Goal: Task Accomplishment & Management: Manage account settings

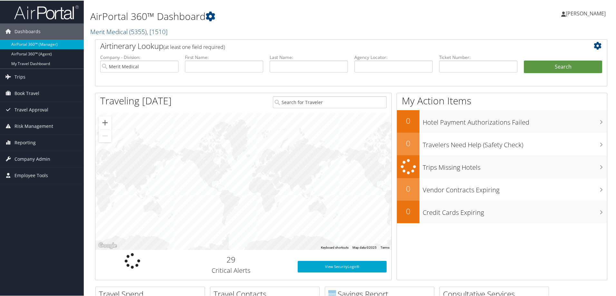
click at [107, 31] on link "Merit Medical ( 5355 ) , [ 1510 ]" at bounding box center [128, 31] width 77 height 9
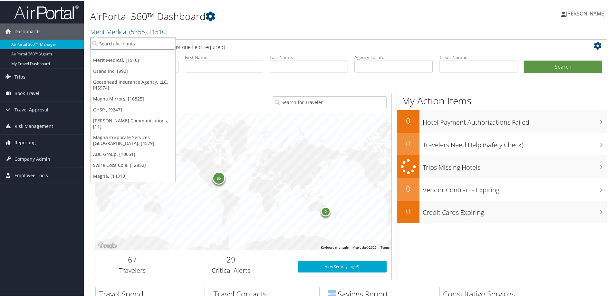
click at [115, 43] on input "search" at bounding box center [133, 43] width 85 height 12
type input "crocs"
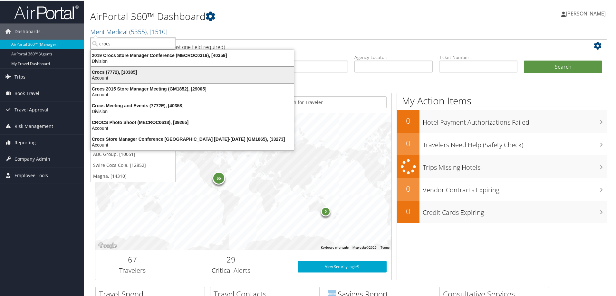
click at [133, 71] on div "Crocs (7772), [10385]" at bounding box center [192, 72] width 211 height 6
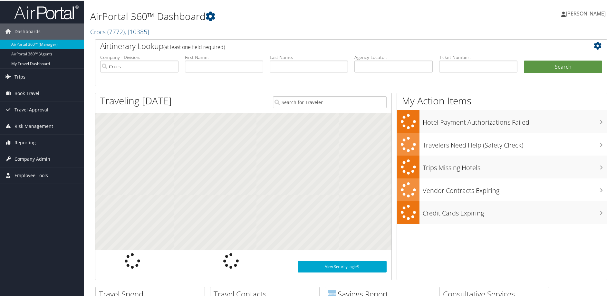
click at [44, 160] on span "Company Admin" at bounding box center [32, 158] width 36 height 16
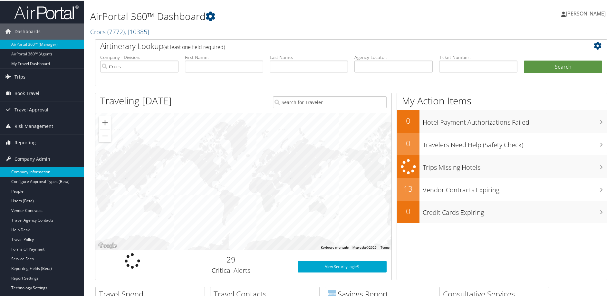
click at [42, 169] on link "Company Information" at bounding box center [42, 172] width 84 height 10
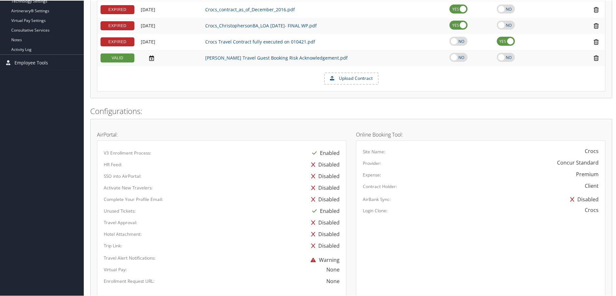
scroll to position [32, 0]
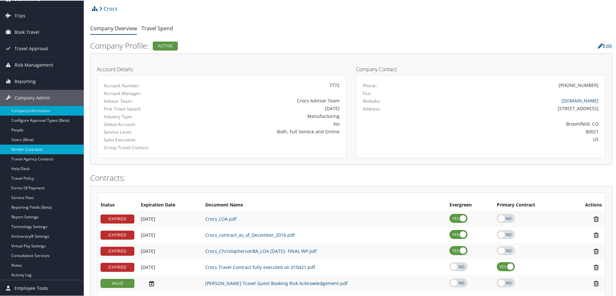
click at [30, 146] on link "Vendor Contracts" at bounding box center [42, 149] width 84 height 10
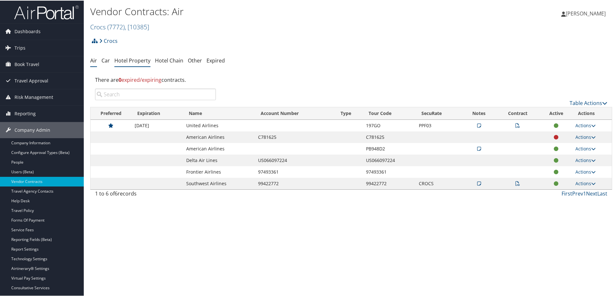
click at [132, 58] on link "Hotel Property" at bounding box center [132, 59] width 36 height 7
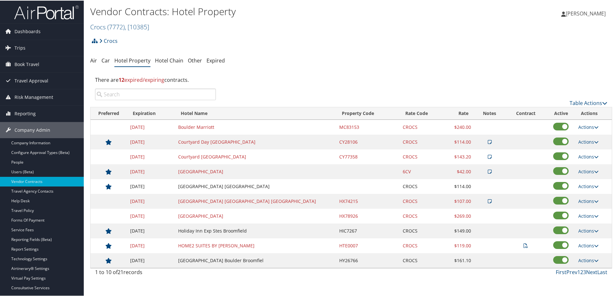
click at [127, 93] on input "search" at bounding box center [155, 94] width 121 height 12
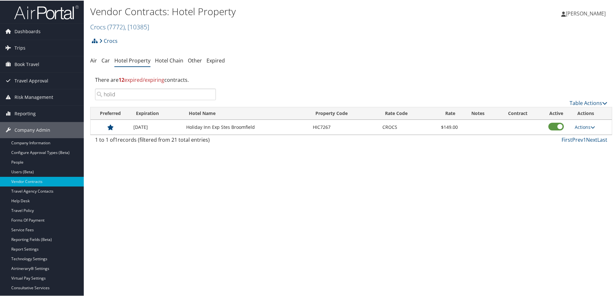
type input "holid"
drag, startPoint x: 333, startPoint y: 128, endPoint x: 324, endPoint y: 127, distance: 9.4
click at [324, 127] on td "HIC7267" at bounding box center [345, 126] width 70 height 15
drag, startPoint x: 263, startPoint y: 124, endPoint x: 181, endPoint y: 126, distance: 81.8
click at [181, 126] on tr "12/30/2025 Holiday Inn Exp Stes Broomfield HIC7267 CROCS $149.00 Actions Edit D…" at bounding box center [351, 126] width 521 height 15
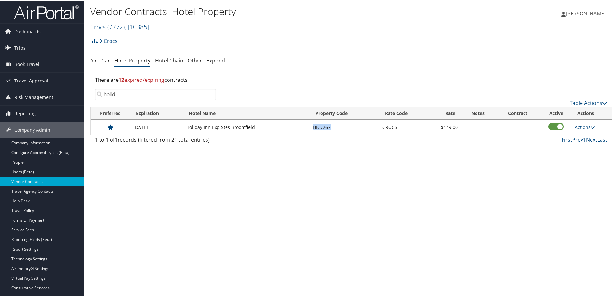
drag, startPoint x: 335, startPoint y: 124, endPoint x: 305, endPoint y: 126, distance: 30.0
click at [305, 126] on tr "12/30/2025 Holiday Inn Exp Stes Broomfield HIC7267 CROCS $149.00 Actions Edit D…" at bounding box center [351, 126] width 521 height 15
copy tr "HIC7267"
click at [341, 127] on td "HIC7267" at bounding box center [345, 126] width 70 height 15
drag, startPoint x: 336, startPoint y: 127, endPoint x: 317, endPoint y: 127, distance: 18.7
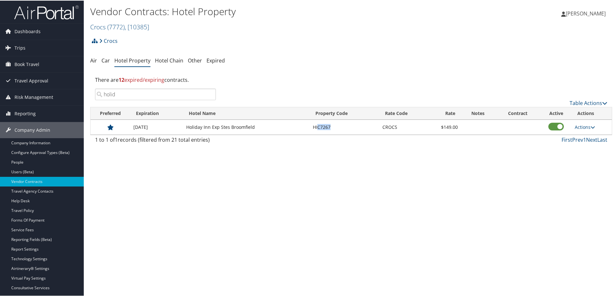
click at [317, 127] on td "HIC7267" at bounding box center [345, 126] width 70 height 15
copy td "C7267"
click at [34, 190] on link "Travel Agency Contacts" at bounding box center [42, 191] width 84 height 10
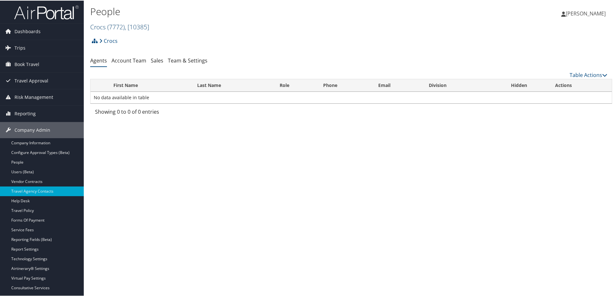
click at [100, 25] on link "Crocs ( 7772 ) , [ 10385 ]" at bounding box center [119, 26] width 59 height 9
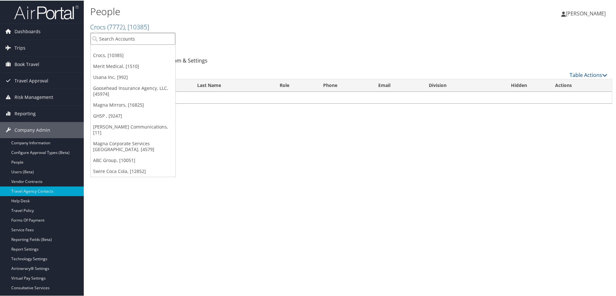
click at [110, 42] on input "search" at bounding box center [133, 38] width 85 height 12
type input "swire"
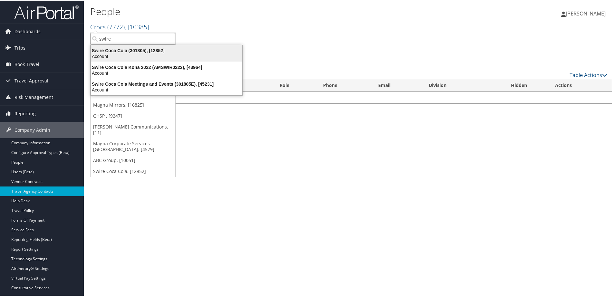
click at [151, 50] on div "Swire Coca Cola (301805), [12852]" at bounding box center [166, 50] width 159 height 6
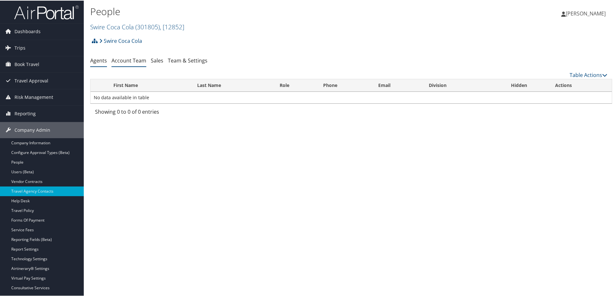
click at [132, 59] on link "Account Team" at bounding box center [128, 59] width 35 height 7
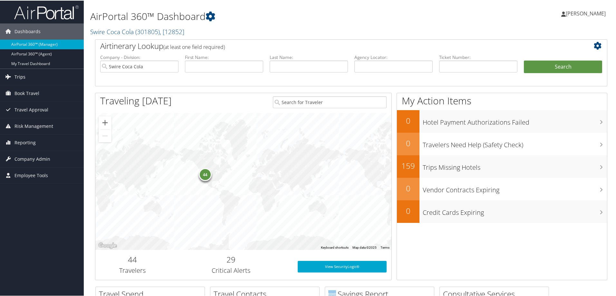
click at [28, 71] on link "Trips" at bounding box center [42, 76] width 84 height 16
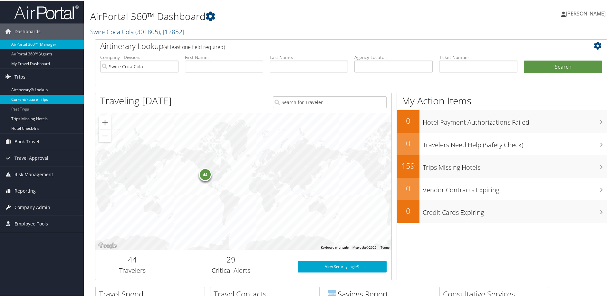
click at [38, 98] on link "Current/Future Trips" at bounding box center [42, 99] width 84 height 10
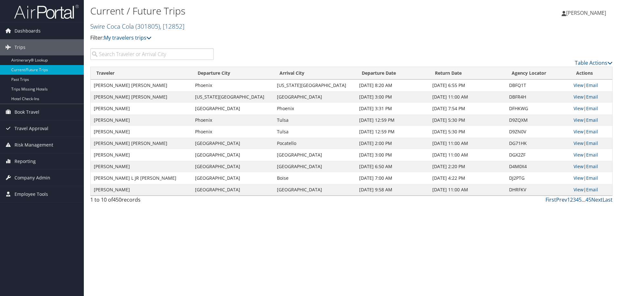
click at [111, 24] on link "Swire Coca Cola ( 301805 ) , [ 12852 ]" at bounding box center [137, 26] width 94 height 9
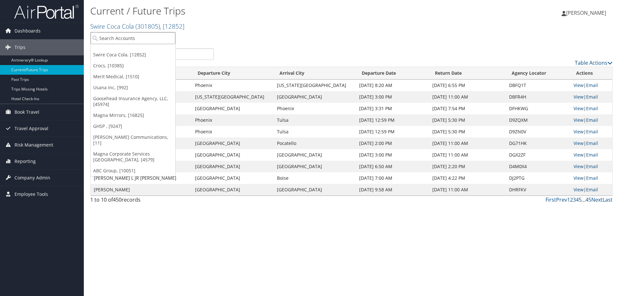
click at [112, 40] on input "search" at bounding box center [133, 38] width 85 height 12
type input "[PERSON_NAME]"
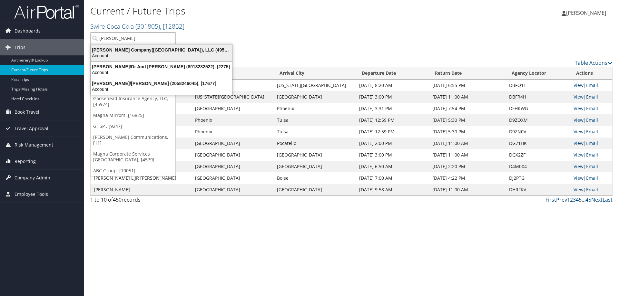
click at [117, 49] on div "[PERSON_NAME] Company([GEOGRAPHIC_DATA]), LLC (4954), [44802]" at bounding box center [161, 50] width 149 height 6
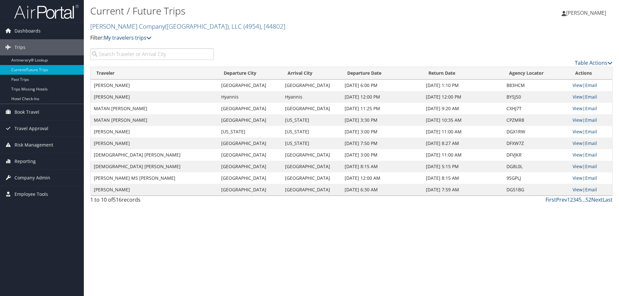
click at [117, 54] on input "search" at bounding box center [151, 54] width 123 height 12
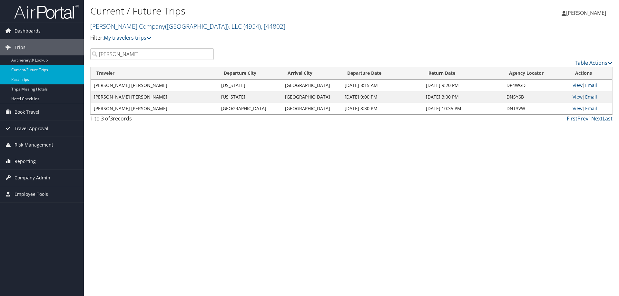
type input "soper"
click at [24, 78] on link "Past Trips" at bounding box center [42, 80] width 84 height 10
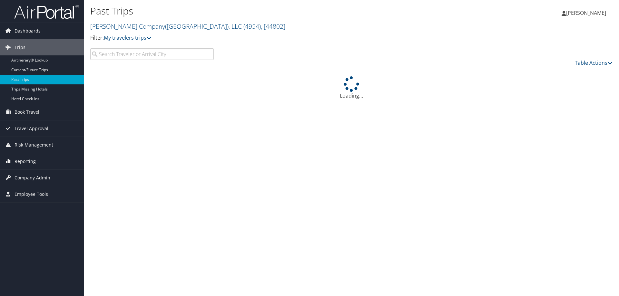
click at [116, 58] on input "search" at bounding box center [151, 54] width 123 height 12
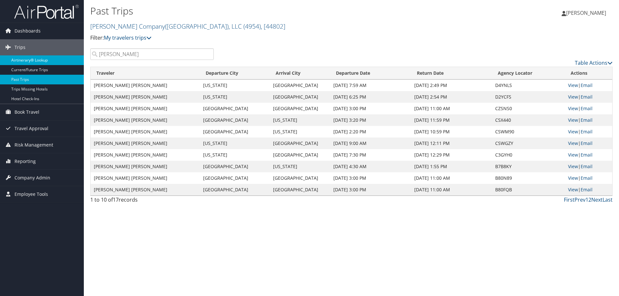
drag, startPoint x: 121, startPoint y: 54, endPoint x: 70, endPoint y: 56, distance: 51.3
click at [70, 56] on div "Dashboards AirPortal 360™ (Manager) AirPortal 360™ (Agent) My Travel Dashboard …" at bounding box center [309, 148] width 619 height 296
paste input "DNSY6B"
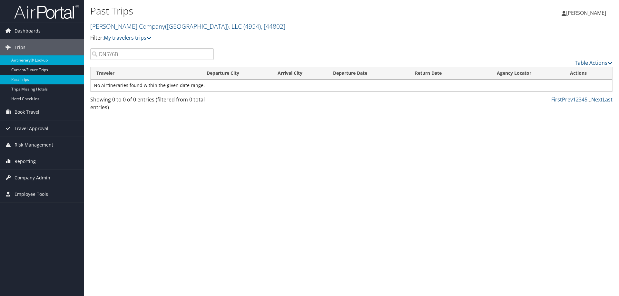
type input "DNSY6B"
click at [30, 58] on link "Airtinerary® Lookup" at bounding box center [42, 60] width 84 height 10
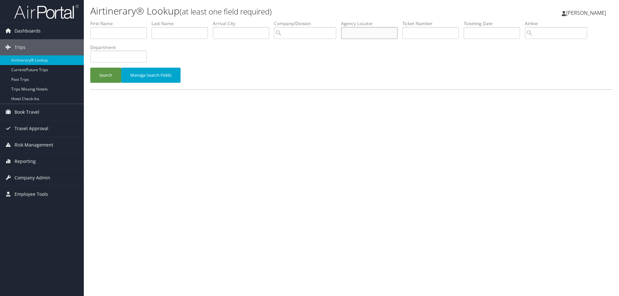
click at [353, 32] on input "text" at bounding box center [369, 33] width 56 height 12
paste input "DNSY6B"
type input "DNSY6B"
click at [111, 75] on button "Search" at bounding box center [105, 75] width 31 height 15
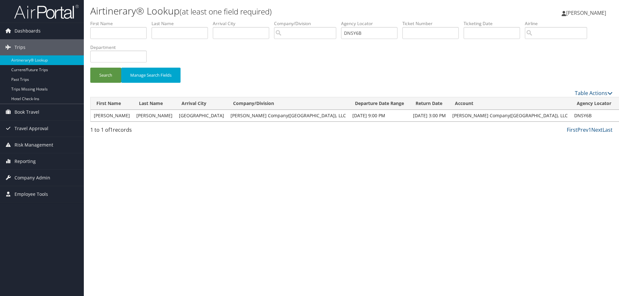
click at [618, 116] on link "View" at bounding box center [625, 115] width 10 height 6
click at [33, 178] on span "Company Admin" at bounding box center [32, 178] width 36 height 16
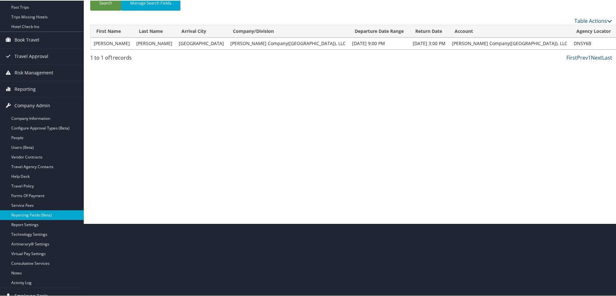
scroll to position [81, 0]
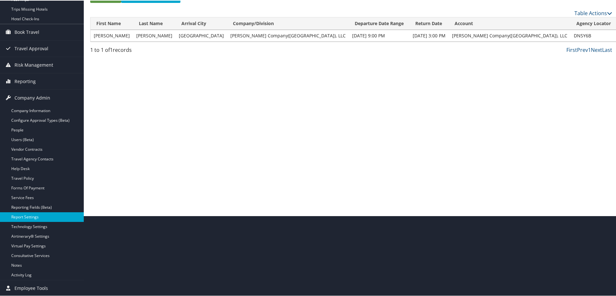
click at [34, 216] on link "Report Settings" at bounding box center [42, 217] width 84 height 10
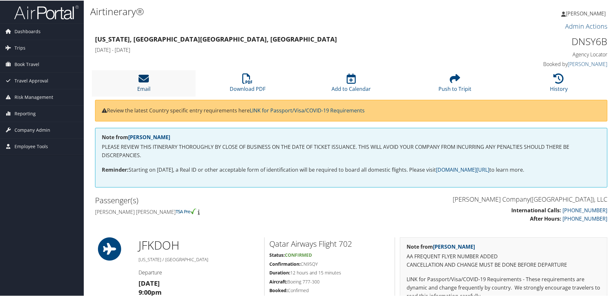
click at [143, 77] on icon at bounding box center [144, 78] width 10 height 10
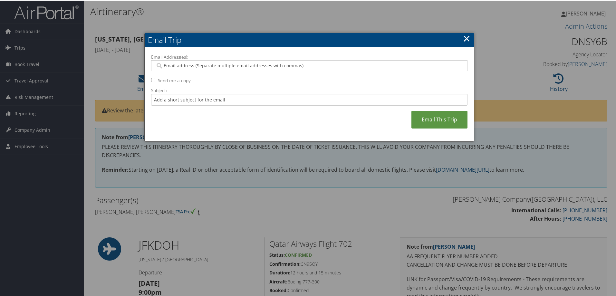
click at [163, 63] on input "Email Address(es):" at bounding box center [309, 65] width 308 height 6
paste input "[PERSON_NAME][EMAIL_ADDRESS][PERSON_NAME][PERSON_NAME][DOMAIN_NAME]"
type input "[PERSON_NAME][EMAIL_ADDRESS][PERSON_NAME][PERSON_NAME][DOMAIN_NAME]"
type input "ingrid.lambert@nielsen.com"
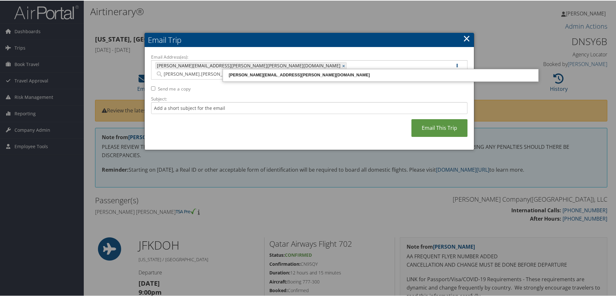
type input "tammy.kruckeberg@c"
click at [248, 75] on div "tammy.kruckeberg@cbtravel.com" at bounding box center [380, 74] width 313 height 6
type input "ingrid.lambert@nielsen.com, tammy.kruckeberg@cbtravel.com"
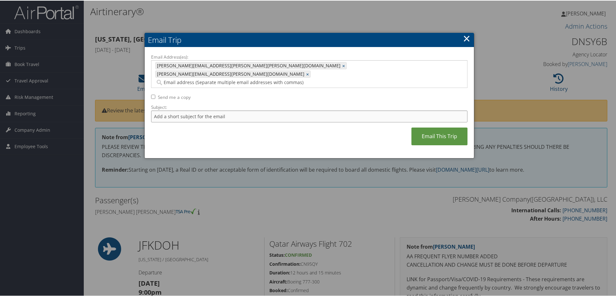
click at [192, 110] on input "Subject:" at bounding box center [309, 116] width 316 height 12
type input "Soper Airtin for IT"
click at [431, 127] on link "Email This Trip" at bounding box center [439, 136] width 56 height 18
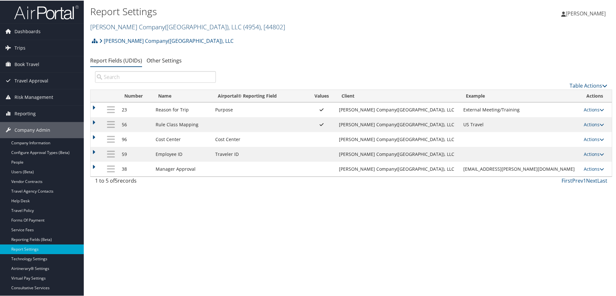
click at [127, 27] on link "[PERSON_NAME] Company([GEOGRAPHIC_DATA]), LLC ( 4954 ) , [ 44802 ]" at bounding box center [187, 26] width 195 height 9
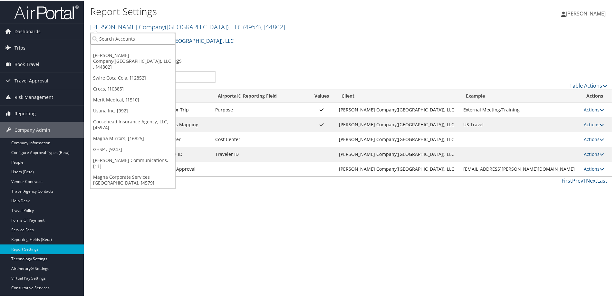
click at [126, 38] on input "search" at bounding box center [133, 38] width 85 height 12
type input "us farath"
click at [131, 46] on div "US Farathane Corporation (2580), [5230] Account" at bounding box center [146, 52] width 108 height 15
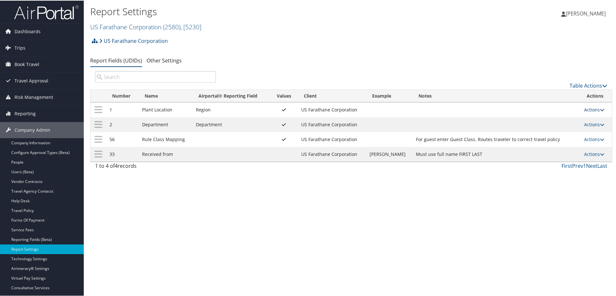
click at [587, 109] on link "Actions" at bounding box center [594, 109] width 20 height 6
click at [552, 117] on link "Update Report Field Values" at bounding box center [566, 118] width 70 height 11
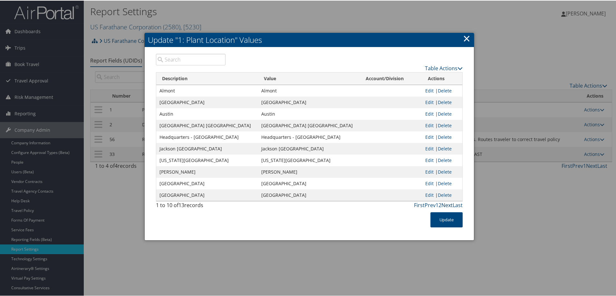
click at [448, 203] on link "Next" at bounding box center [446, 204] width 11 height 7
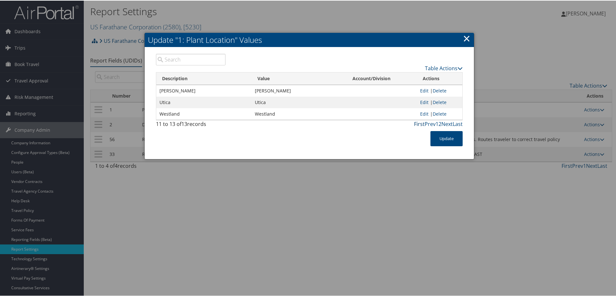
click at [416, 123] on link "First" at bounding box center [419, 123] width 11 height 7
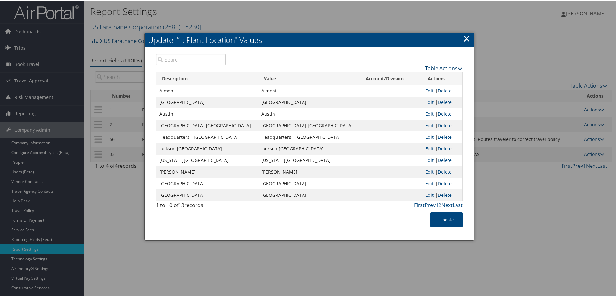
click at [438, 67] on link "Table Actions" at bounding box center [444, 67] width 38 height 7
click at [405, 87] on link "Download Report" at bounding box center [418, 88] width 85 height 11
click at [465, 36] on link "×" at bounding box center [466, 37] width 7 height 13
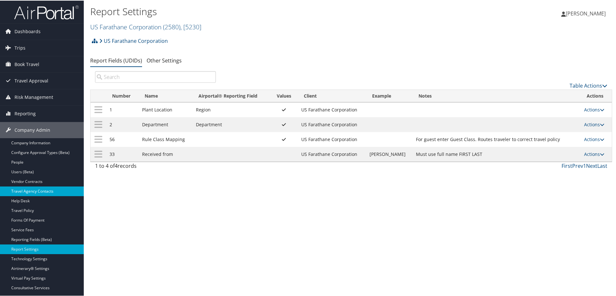
click at [36, 191] on link "Travel Agency Contacts" at bounding box center [42, 191] width 84 height 10
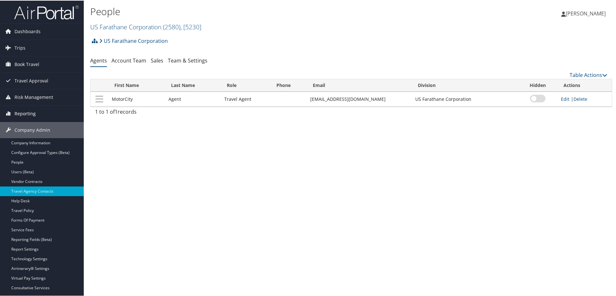
click at [25, 111] on span "Reporting" at bounding box center [24, 113] width 21 height 16
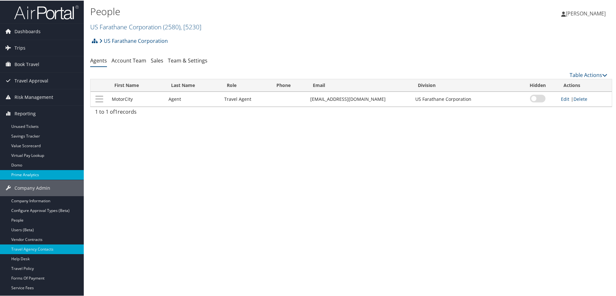
click at [26, 173] on link "Prime Analytics" at bounding box center [42, 174] width 84 height 10
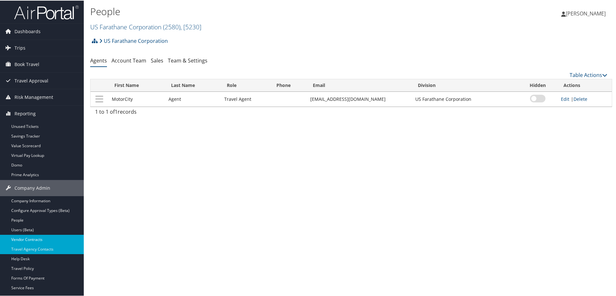
click at [33, 236] on link "Vendor Contracts" at bounding box center [42, 239] width 84 height 10
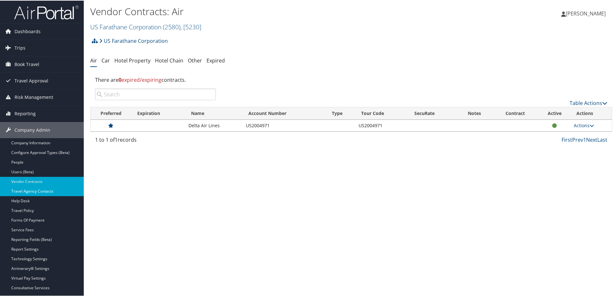
click at [35, 191] on link "Travel Agency Contacts" at bounding box center [42, 191] width 84 height 10
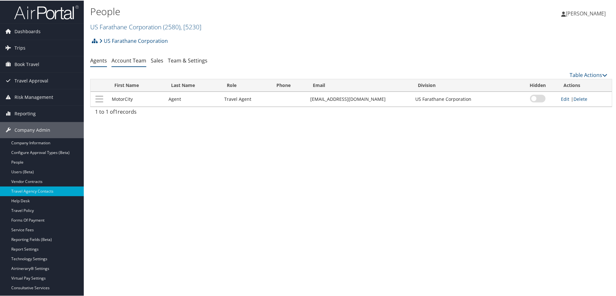
click at [126, 61] on link "Account Team" at bounding box center [128, 59] width 35 height 7
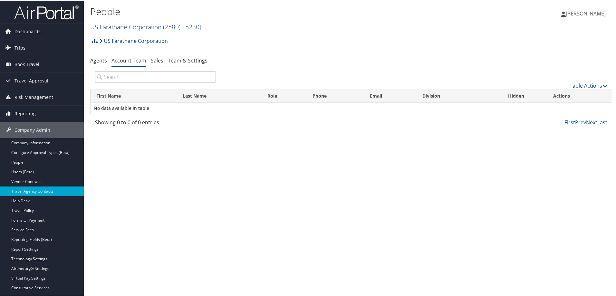
click at [580, 84] on link "Table Actions" at bounding box center [589, 85] width 38 height 7
click at [545, 94] on link "Add Team Member" at bounding box center [567, 95] width 85 height 11
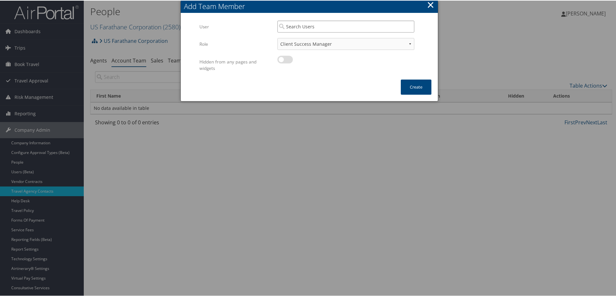
click at [306, 26] on input "search" at bounding box center [345, 26] width 137 height 12
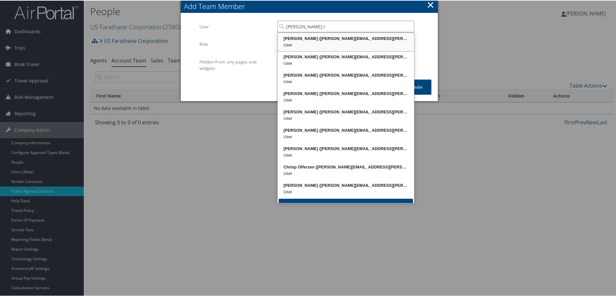
click at [364, 40] on div "Byron Ruffin (byron.ruffin@cbtravel.com)" at bounding box center [346, 38] width 134 height 6
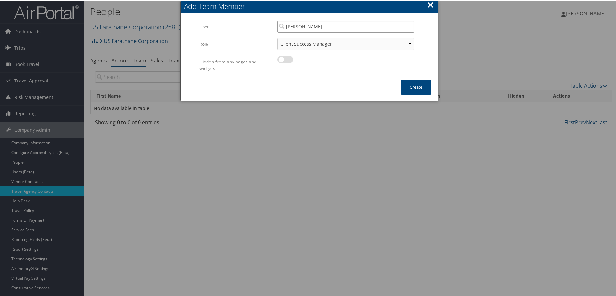
type input "Byron Ruffin"
click at [346, 44] on select "Client Success Manager Account Executive Operations Manager" at bounding box center [345, 43] width 137 height 12
select select "AE"
click at [277, 37] on select "Client Success Manager Account Executive Operations Manager" at bounding box center [345, 43] width 137 height 12
click at [407, 84] on button "Create" at bounding box center [416, 86] width 31 height 15
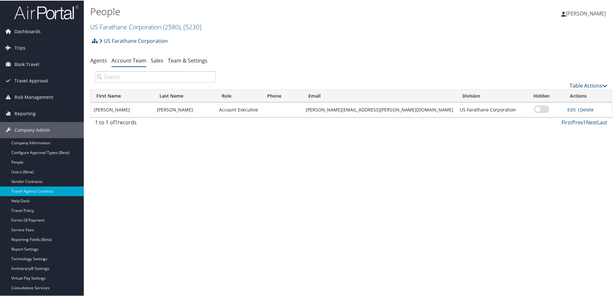
click at [580, 84] on link "Table Actions" at bounding box center [589, 85] width 38 height 7
click at [544, 93] on link "Add Team Member" at bounding box center [567, 95] width 85 height 11
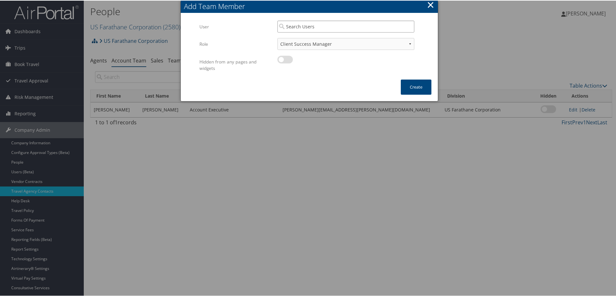
click at [303, 28] on input "search" at bounding box center [345, 26] width 137 height 12
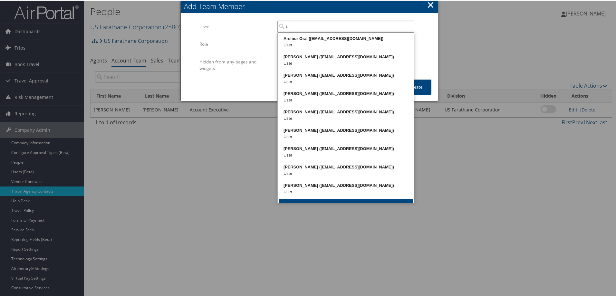
type input "i"
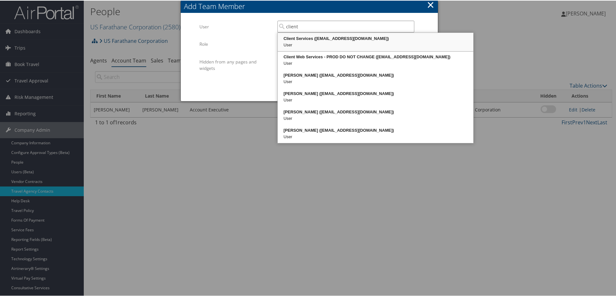
click at [308, 36] on div "Client Services (clientservices@cbtravel.com)" at bounding box center [376, 38] width 194 height 6
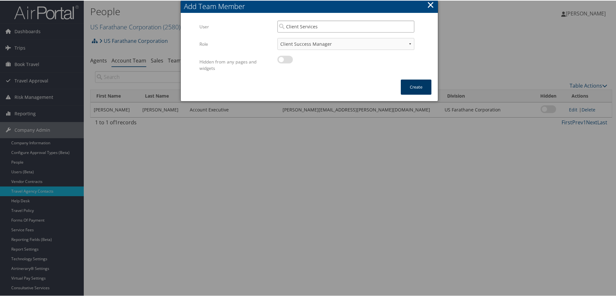
type input "Client Services"
click at [426, 89] on button "Create" at bounding box center [416, 86] width 31 height 15
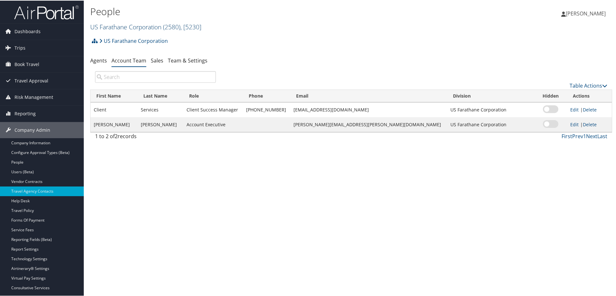
click at [127, 26] on link "US Farathane Corporation ( 2580 ) , [ 5230 ]" at bounding box center [145, 26] width 111 height 9
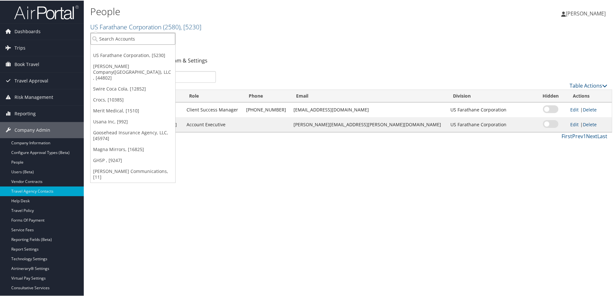
click at [126, 37] on input "search" at bounding box center [133, 38] width 85 height 12
type input "opmobility"
click at [114, 52] on div "OPmobility (1690), [5777]" at bounding box center [133, 50] width 92 height 6
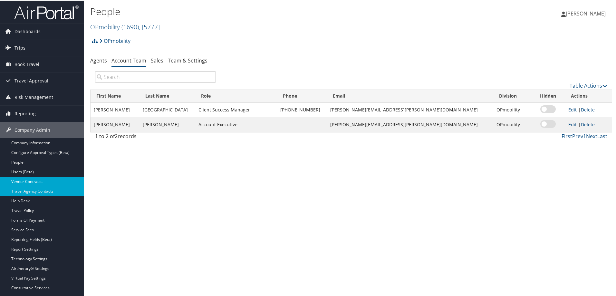
click at [39, 178] on link "Vendor Contracts" at bounding box center [42, 181] width 84 height 10
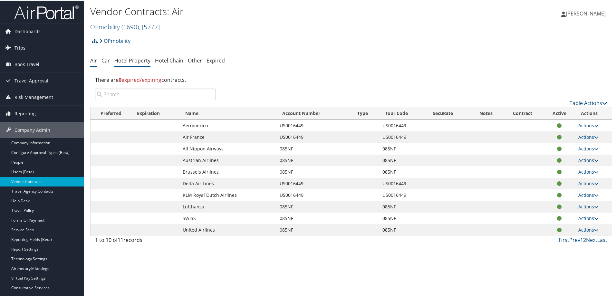
click at [130, 59] on link "Hotel Property" at bounding box center [132, 59] width 36 height 7
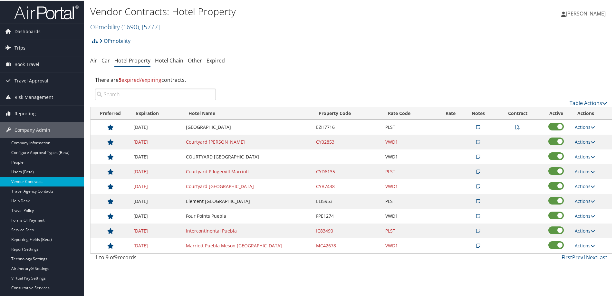
click at [123, 94] on input "search" at bounding box center [155, 94] width 121 height 12
drag, startPoint x: 336, startPoint y: 127, endPoint x: 321, endPoint y: 127, distance: 15.1
click at [321, 127] on td "EZH7716" at bounding box center [347, 126] width 69 height 15
copy td "H7716"
click at [316, 23] on div "Vendor Contracts: Hotel Property OPmobility ( 1690 ) , [ 5777 ] OPmobility US F…" at bounding box center [264, 17] width 348 height 27
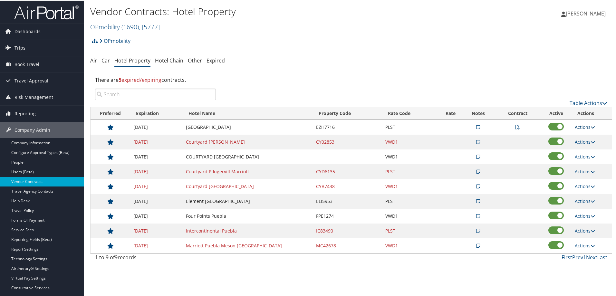
click at [579, 124] on link "Actions" at bounding box center [585, 126] width 20 height 6
click at [591, 134] on link "View Notes" at bounding box center [593, 135] width 41 height 11
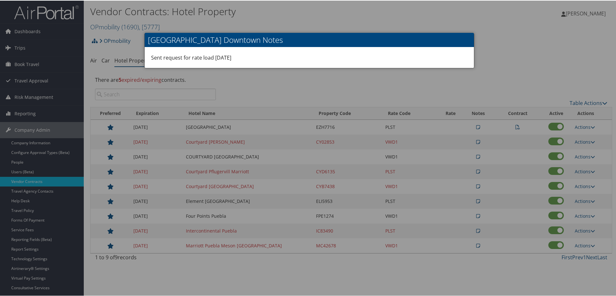
click at [524, 42] on div at bounding box center [309, 148] width 619 height 296
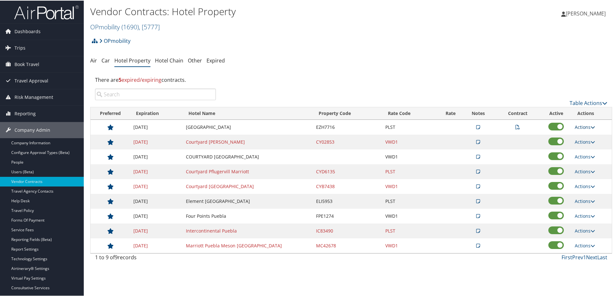
click at [579, 126] on link "Actions" at bounding box center [585, 126] width 20 height 6
click at [586, 159] on link "Edit" at bounding box center [593, 157] width 41 height 11
select select "NLRA"
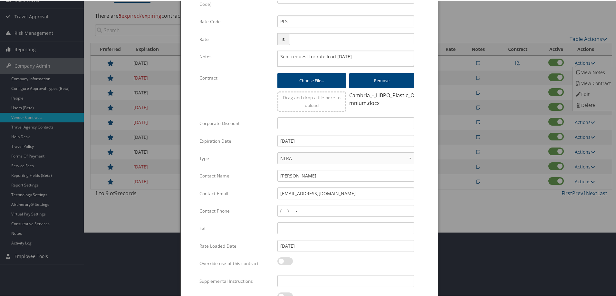
scroll to position [64, 0]
drag, startPoint x: 363, startPoint y: 195, endPoint x: 261, endPoint y: 196, distance: 102.5
click at [261, 196] on div "Contact Email [EMAIL_ADDRESS][DOMAIN_NAME] Multiple values The selected items c…" at bounding box center [309, 195] width 220 height 17
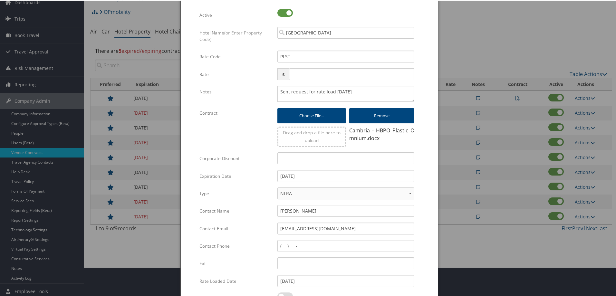
scroll to position [0, 0]
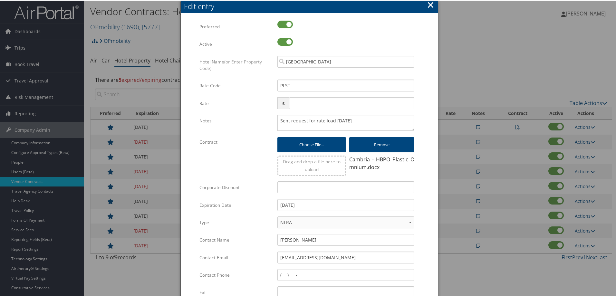
click at [430, 1] on button "×" at bounding box center [430, 4] width 7 height 13
